Goal: Transaction & Acquisition: Purchase product/service

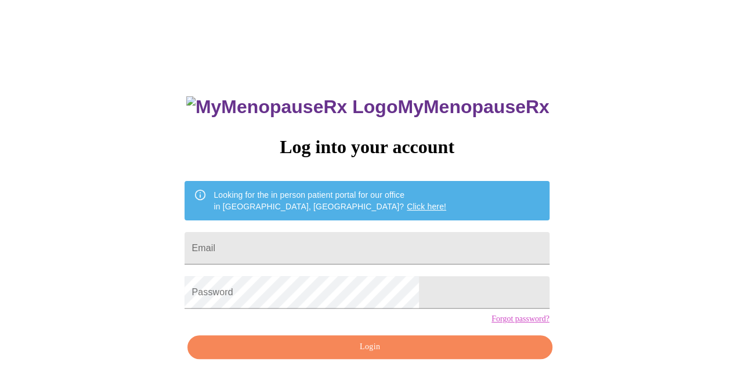
type input "slj.create@gmail.com"
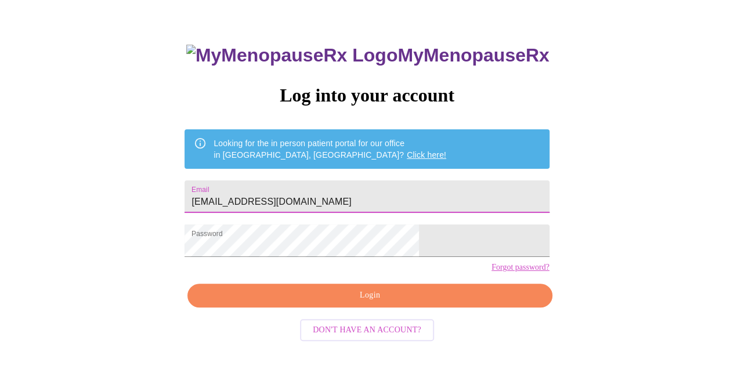
click at [364, 303] on span "Login" at bounding box center [370, 295] width 338 height 15
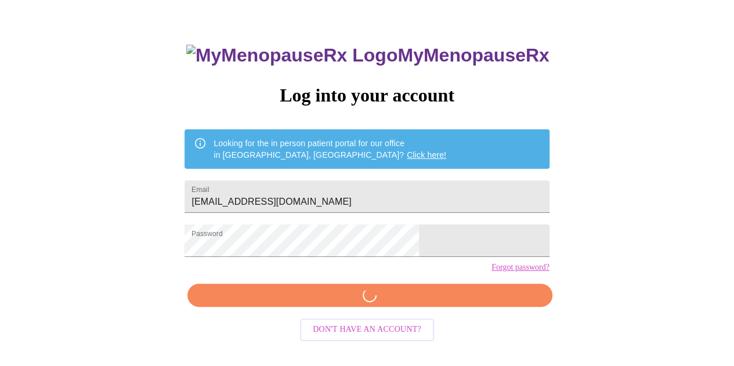
scroll to position [51, 0]
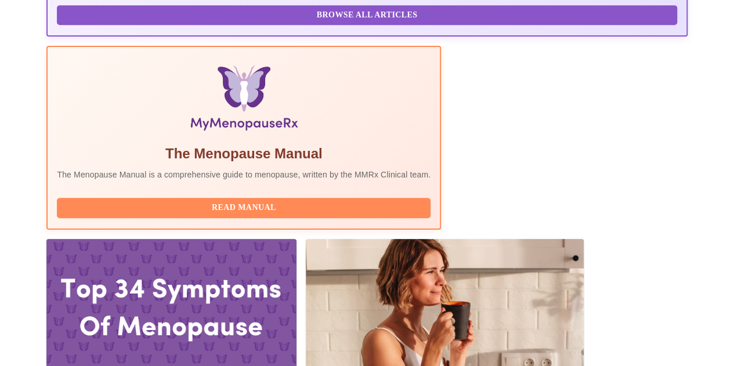
scroll to position [399, 0]
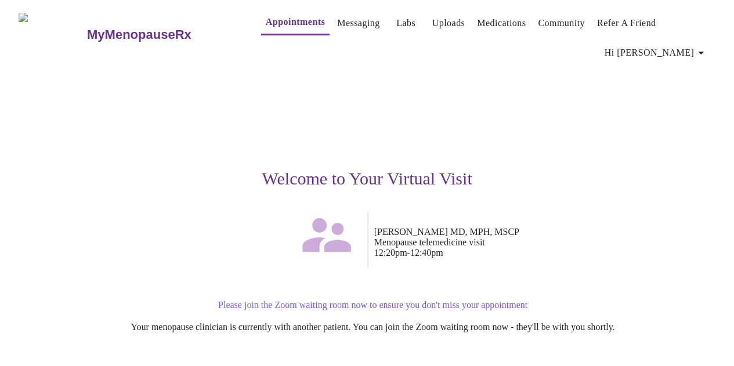
drag, startPoint x: 223, startPoint y: 105, endPoint x: 213, endPoint y: 112, distance: 11.6
click at [223, 105] on div "Welcome to Your Virtual Visit" at bounding box center [367, 137] width 697 height 147
click at [297, 300] on p "Please join the Zoom waiting room now to ensure you don't miss your appointment" at bounding box center [372, 305] width 685 height 10
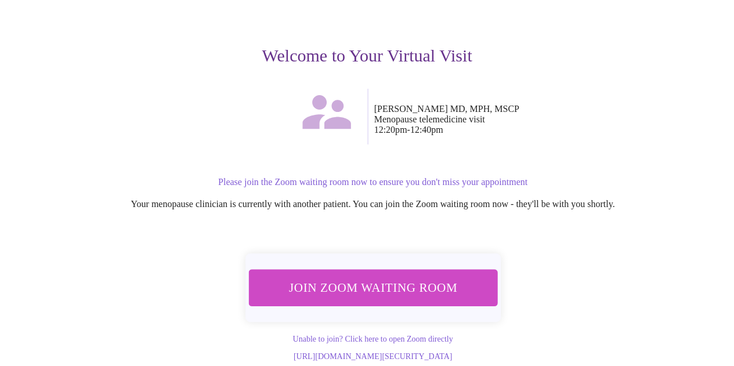
scroll to position [133, 0]
click at [366, 277] on span "Join Zoom Waiting Room" at bounding box center [372, 287] width 218 height 21
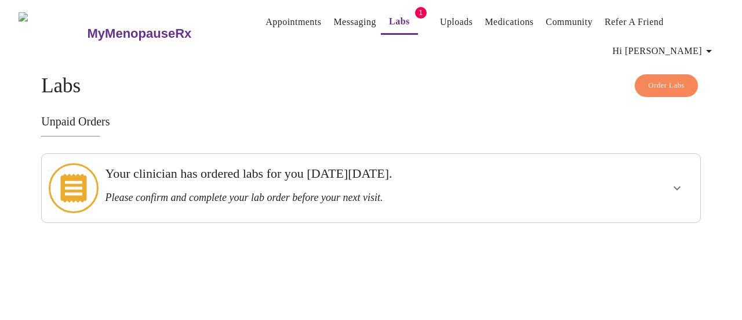
click at [389, 17] on link "Labs" at bounding box center [399, 21] width 21 height 16
click at [657, 83] on span "Order Labs" at bounding box center [667, 85] width 37 height 13
